Goal: Information Seeking & Learning: Check status

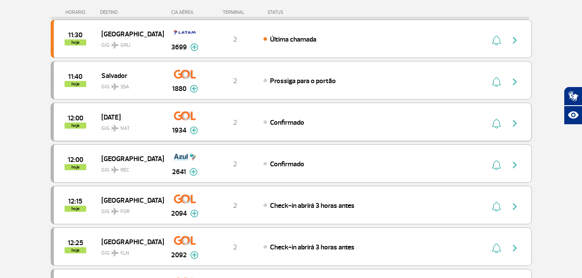
scroll to position [564, 0]
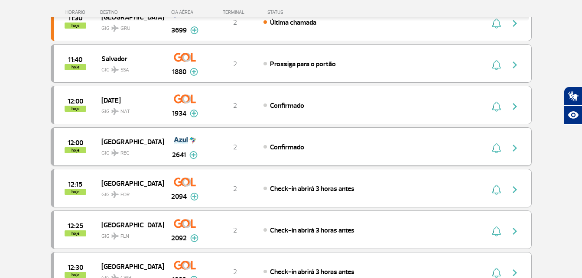
click at [109, 142] on span "[GEOGRAPHIC_DATA]" at bounding box center [128, 141] width 55 height 11
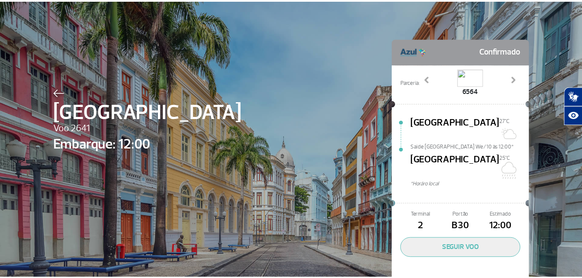
scroll to position [25, 0]
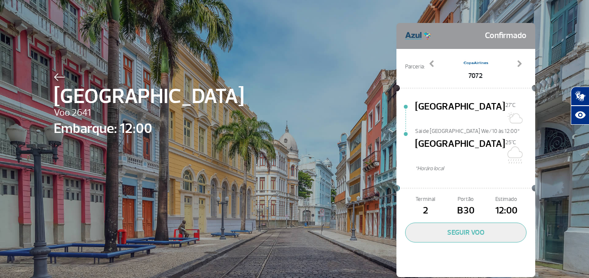
click at [458, 127] on span "Sai de [GEOGRAPHIC_DATA] We/10 às 12:00*" at bounding box center [475, 130] width 120 height 6
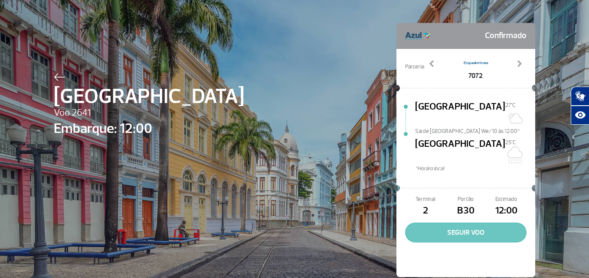
click at [449, 223] on button "SEGUIR VOO" at bounding box center [465, 233] width 121 height 20
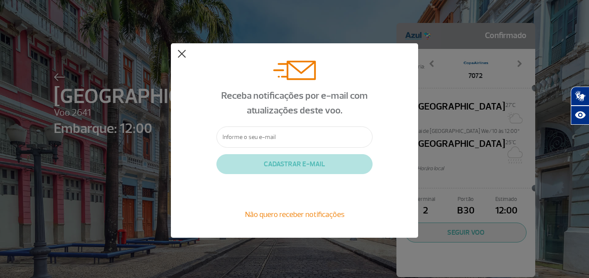
click at [180, 51] on button at bounding box center [181, 54] width 9 height 9
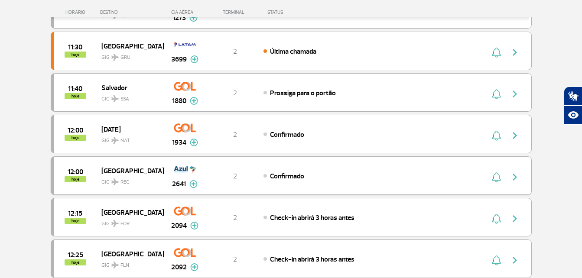
scroll to position [564, 0]
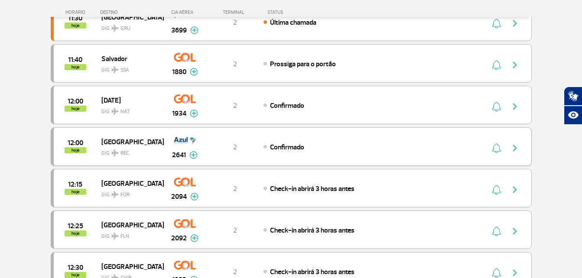
click at [516, 147] on img "button" at bounding box center [515, 148] width 10 height 10
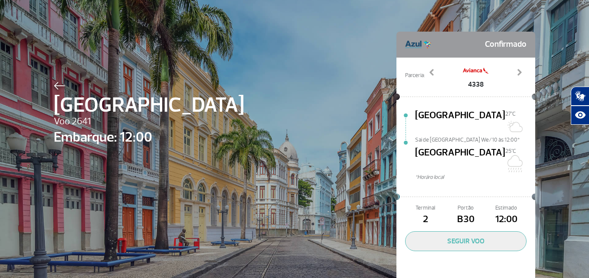
scroll to position [25, 0]
